Goal: Navigation & Orientation: Find specific page/section

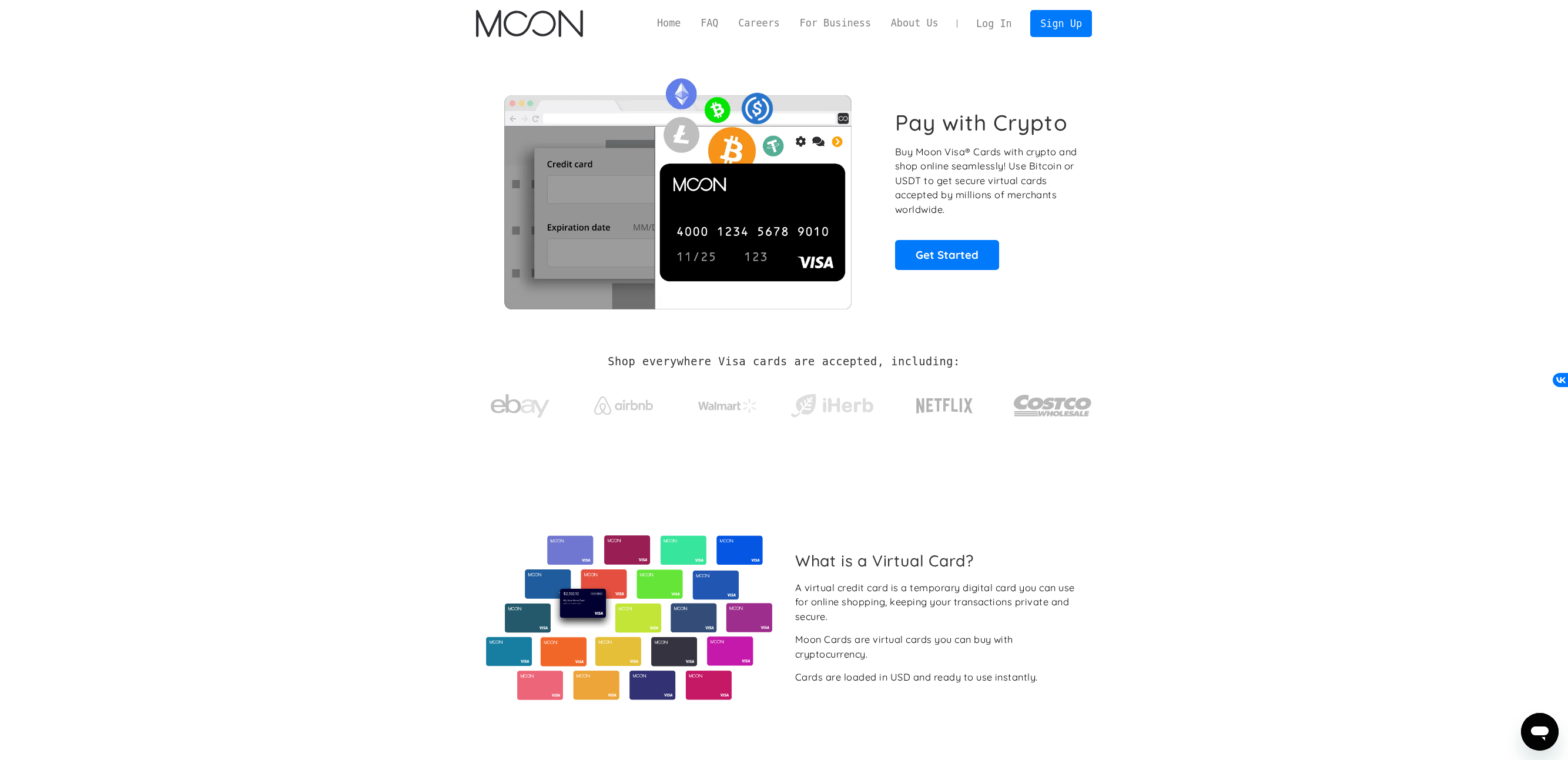
click at [1002, 22] on link "Log In" at bounding box center [994, 23] width 56 height 26
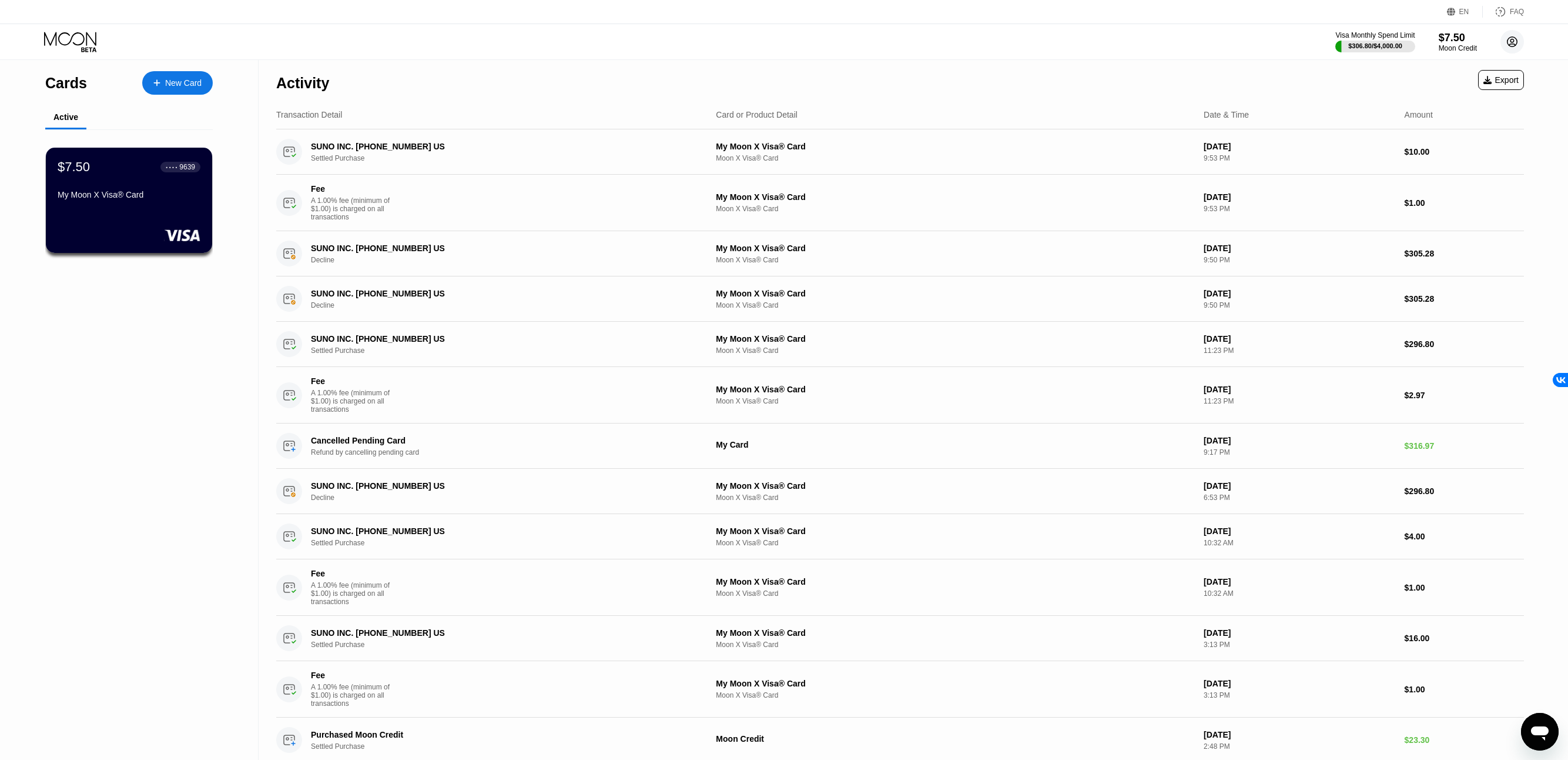
click at [1513, 43] on circle at bounding box center [1512, 42] width 24 height 24
click at [1428, 165] on div "Settings" at bounding box center [1438, 168] width 30 height 10
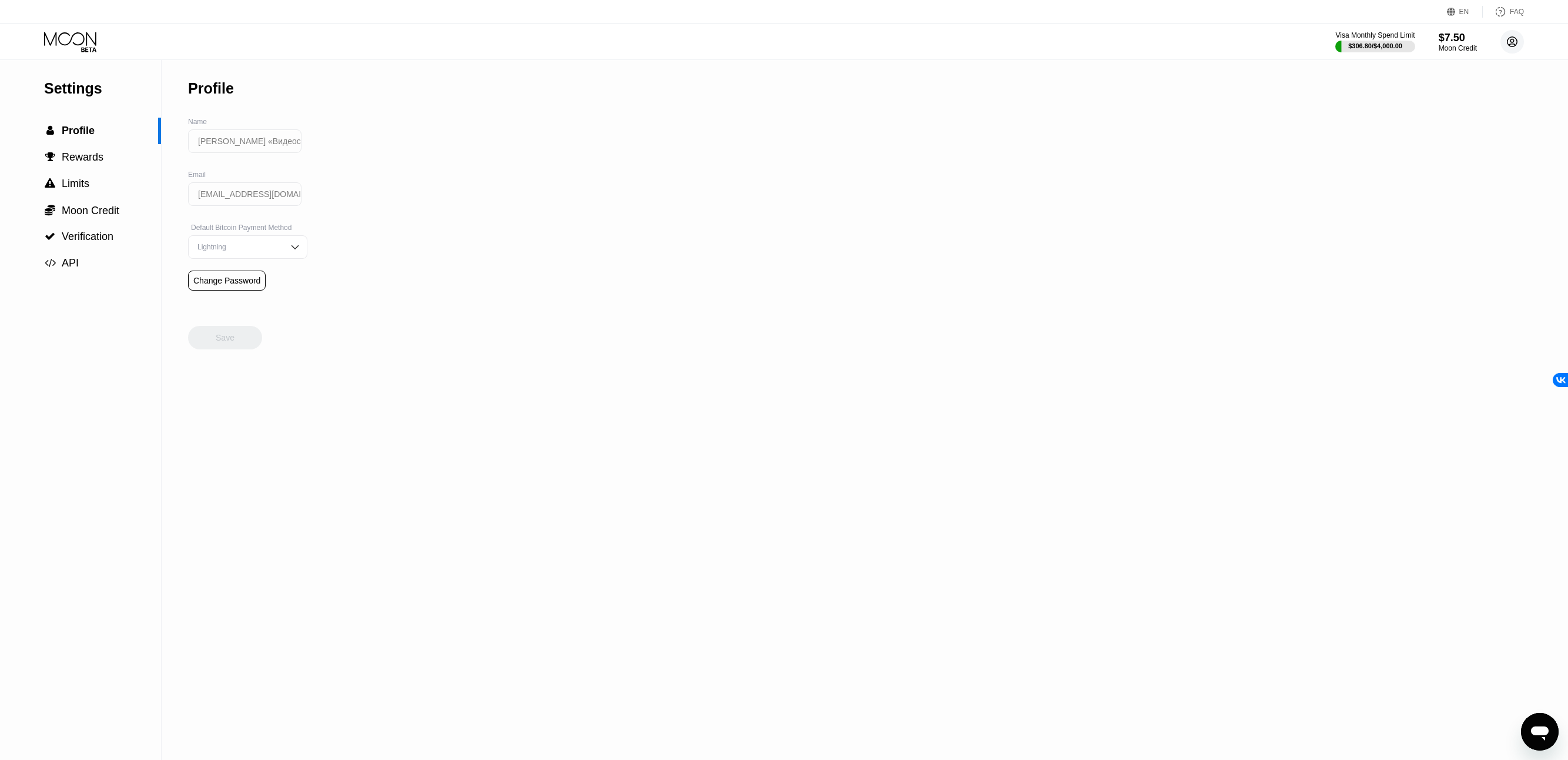
click at [1506, 41] on circle at bounding box center [1512, 42] width 24 height 24
click at [1437, 165] on div "Settings" at bounding box center [1438, 168] width 30 height 10
click at [1509, 40] on circle at bounding box center [1512, 42] width 24 height 24
click at [1437, 242] on div "About Us" at bounding box center [1440, 246] width 34 height 10
click at [1423, 192] on div "Support" at bounding box center [1459, 194] width 112 height 13
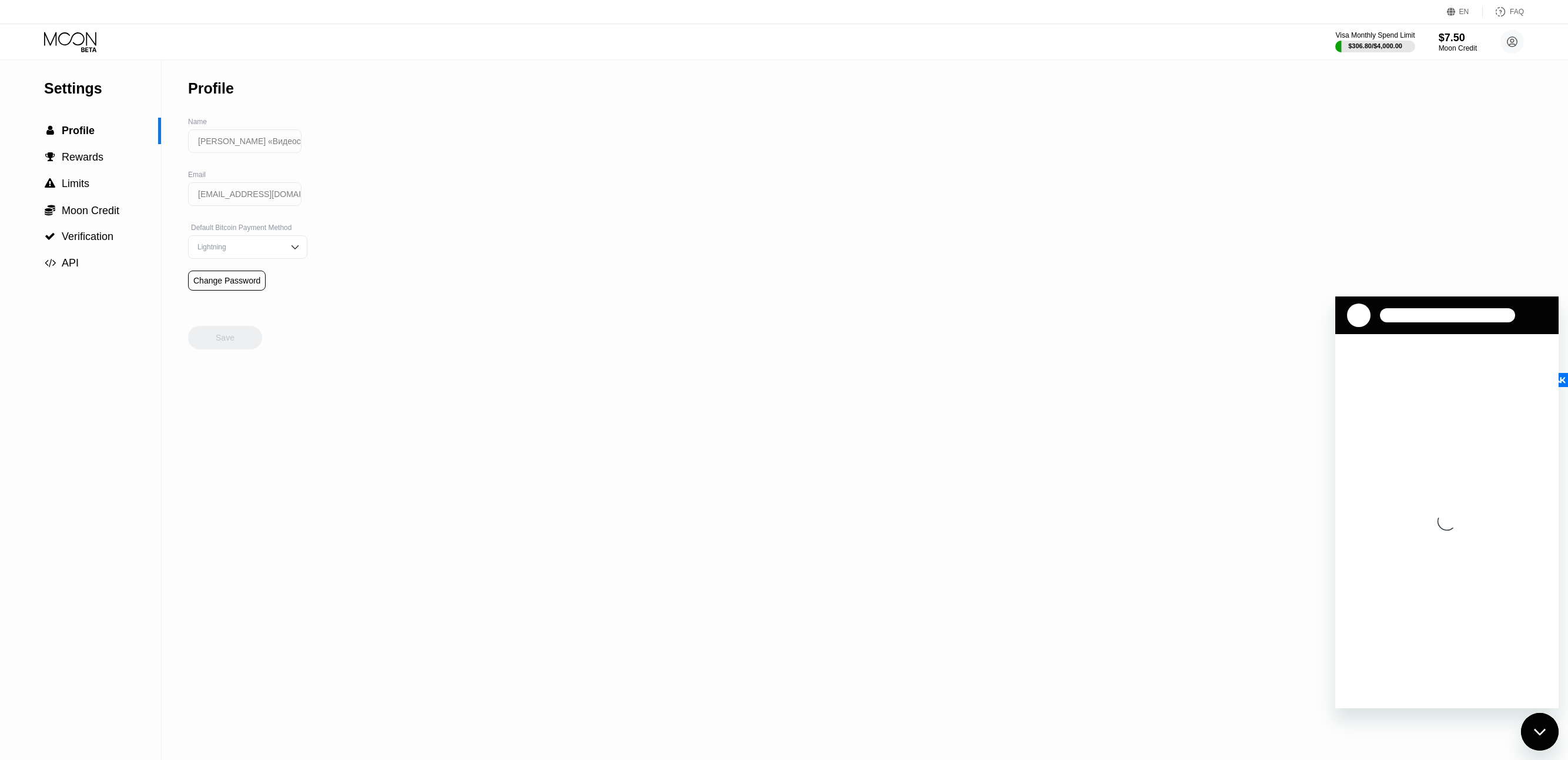
click at [1134, 182] on div "Settings  Profile  Rewards  Limits  Moon Credit  Verification  API Profil…" at bounding box center [784, 409] width 1568 height 700
click at [1126, 187] on div "Settings  Profile  Rewards  Limits  Moon Credit  Verification  API Profil…" at bounding box center [784, 409] width 1568 height 700
click at [1140, 190] on div "Settings  Profile  Rewards  Limits  Moon Credit  Verification  API Profil…" at bounding box center [784, 409] width 1568 height 700
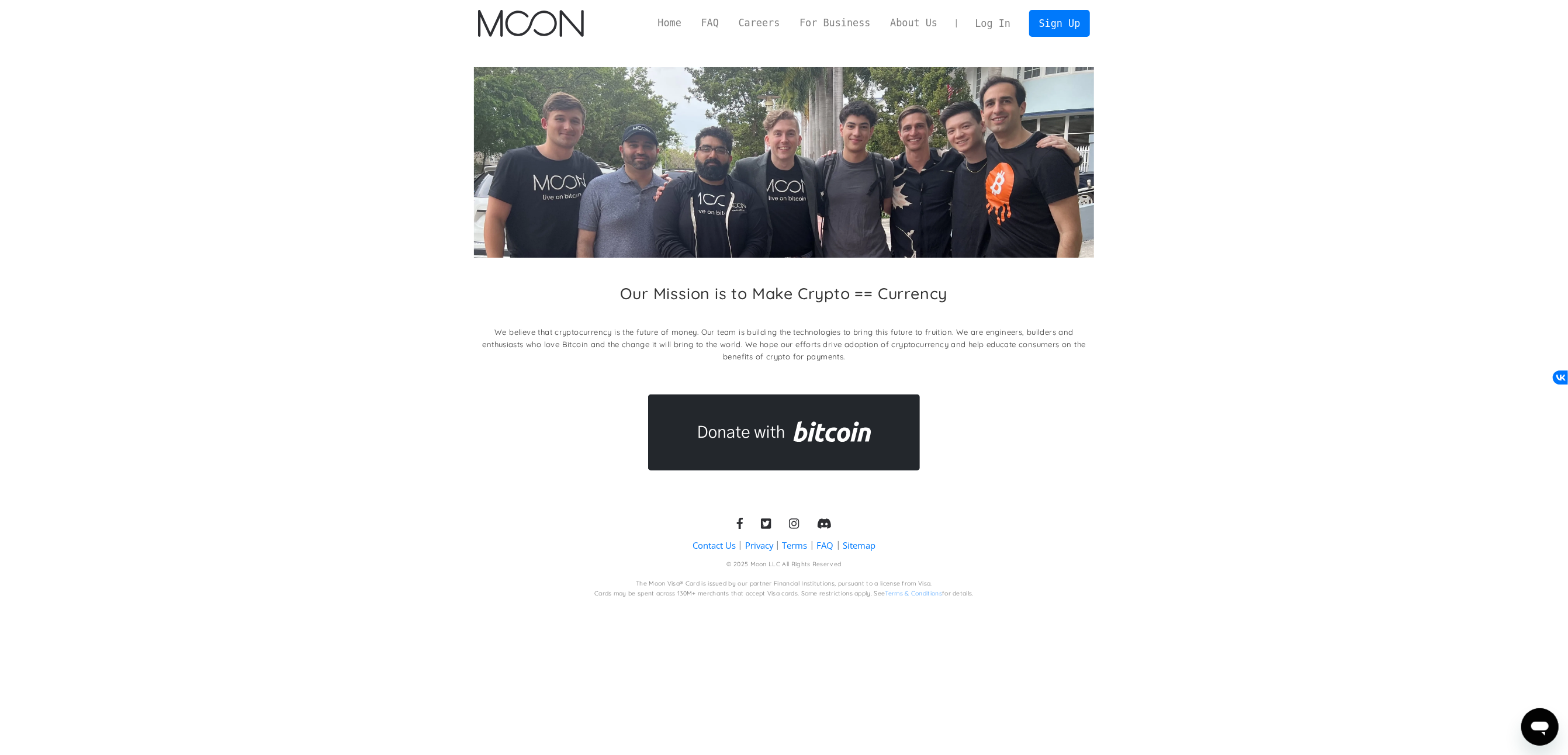
click at [1530, 727] on icon "Открыть окно обмена сообщениями" at bounding box center [1539, 726] width 21 height 21
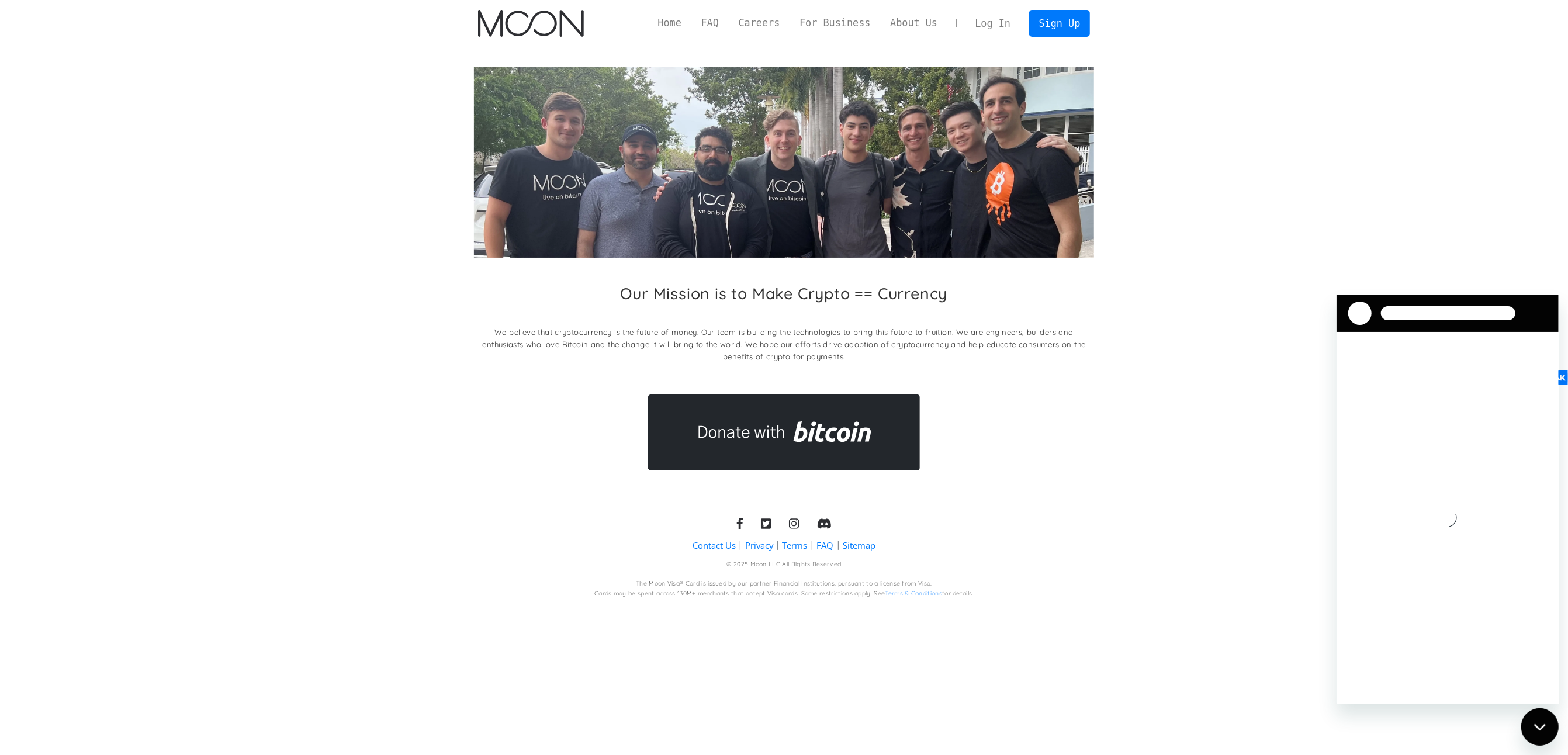
click at [1527, 725] on div "Закрыть окно обмена сообщениями" at bounding box center [1539, 726] width 35 height 35
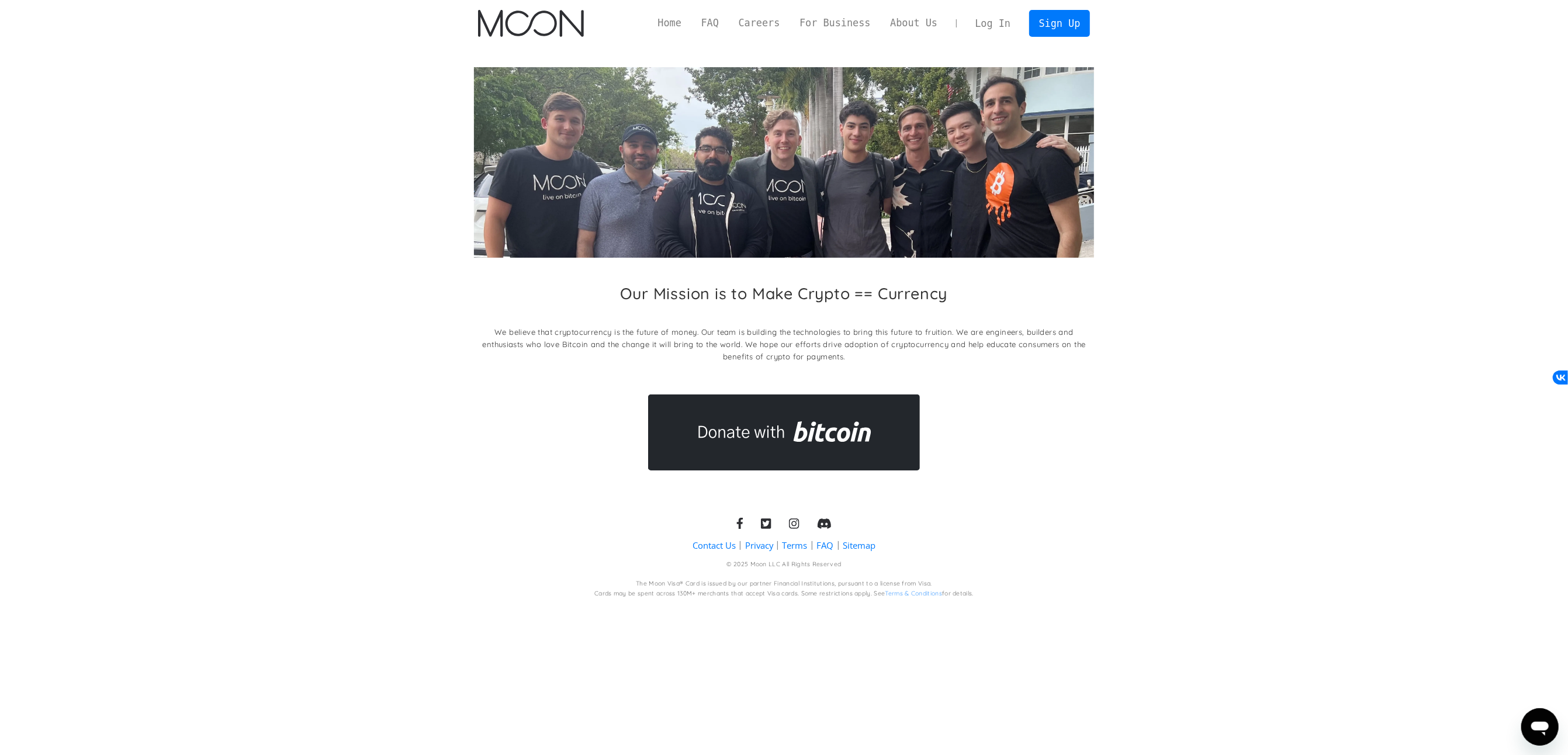
click at [1060, 426] on div "Our Mission is to Make Crypto == Currency We believe that cryptocurrency is the…" at bounding box center [784, 268] width 620 height 403
